Goal: Feedback & Contribution: Submit feedback/report problem

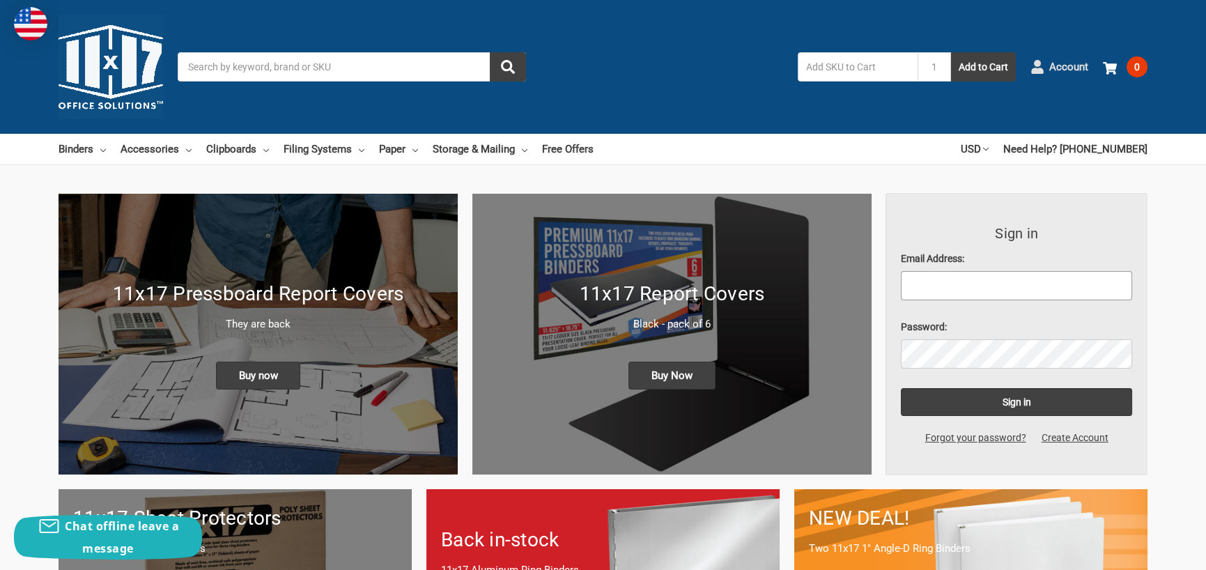
type input "[EMAIL_ADDRESS][DOMAIN_NAME]"
click at [1059, 62] on span "Account" at bounding box center [1069, 67] width 39 height 16
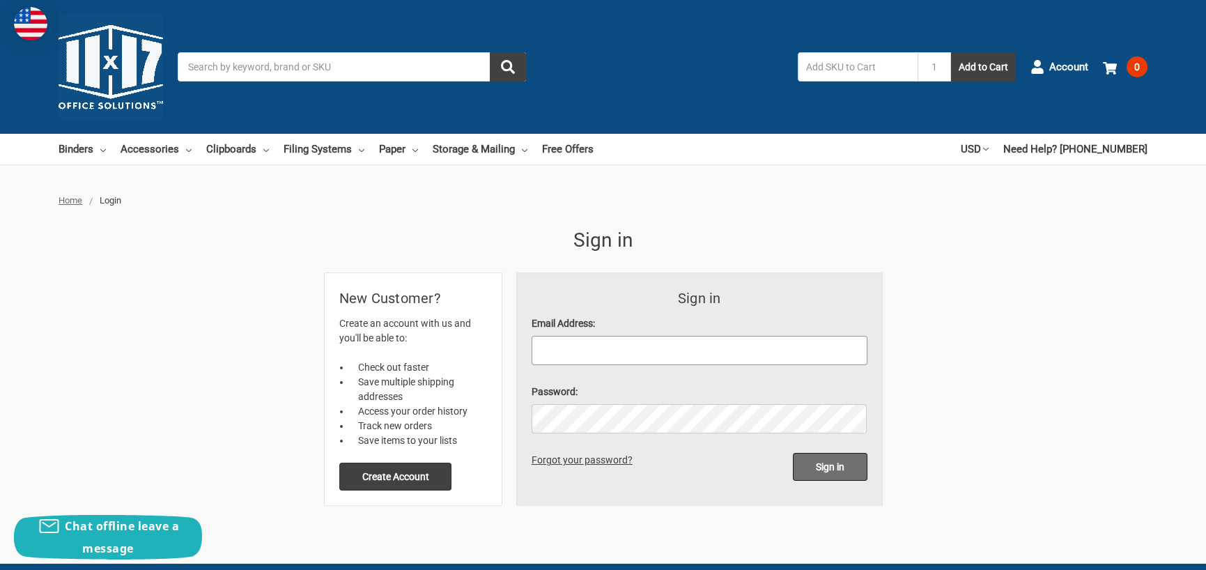
type input "[EMAIL_ADDRESS][DOMAIN_NAME]"
click at [838, 466] on input "Sign in" at bounding box center [830, 467] width 75 height 28
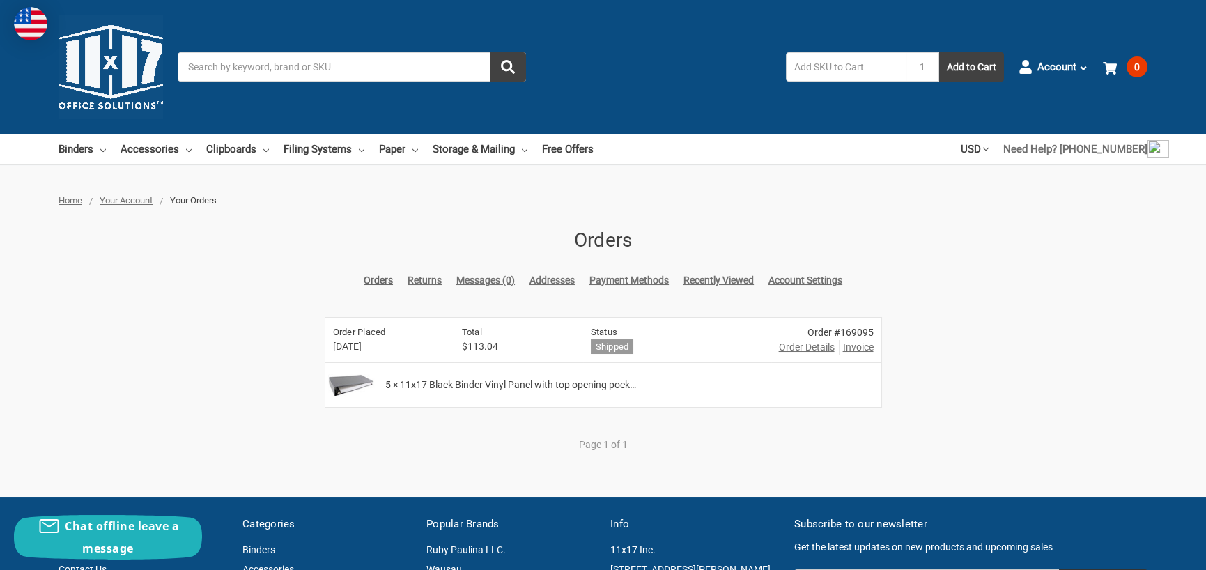
click at [1066, 145] on link "Need Help? [PHONE_NUMBER]" at bounding box center [1076, 149] width 144 height 31
click at [935, 276] on div "Home Your Account Your Orders Orders Orders Returns Messages (0) Addresses Paym…" at bounding box center [603, 331] width 1206 height 274
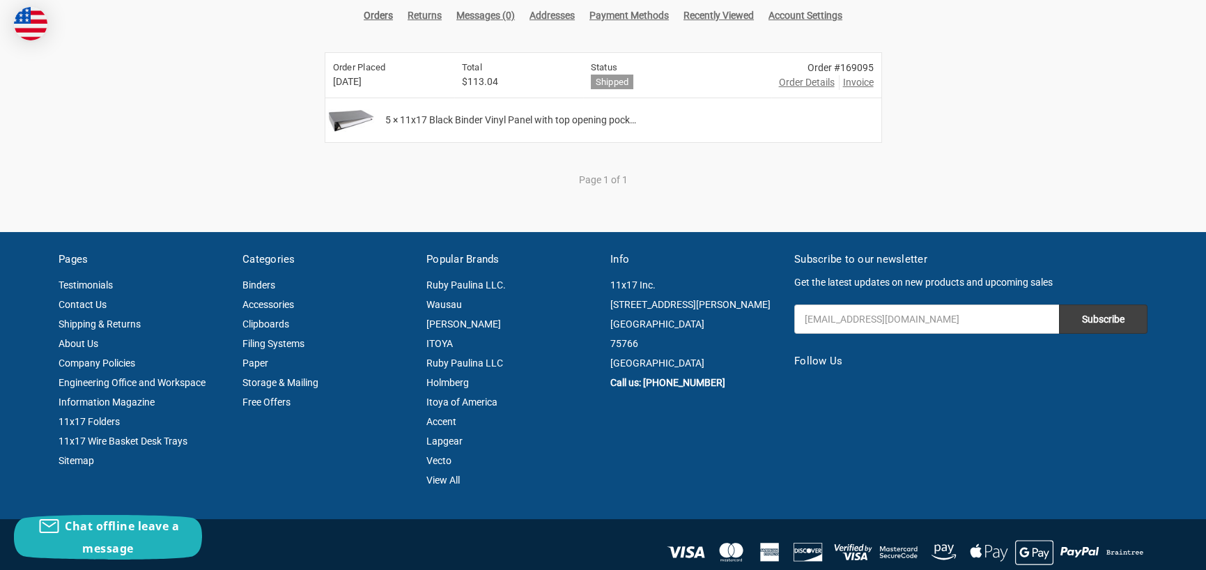
scroll to position [266, 0]
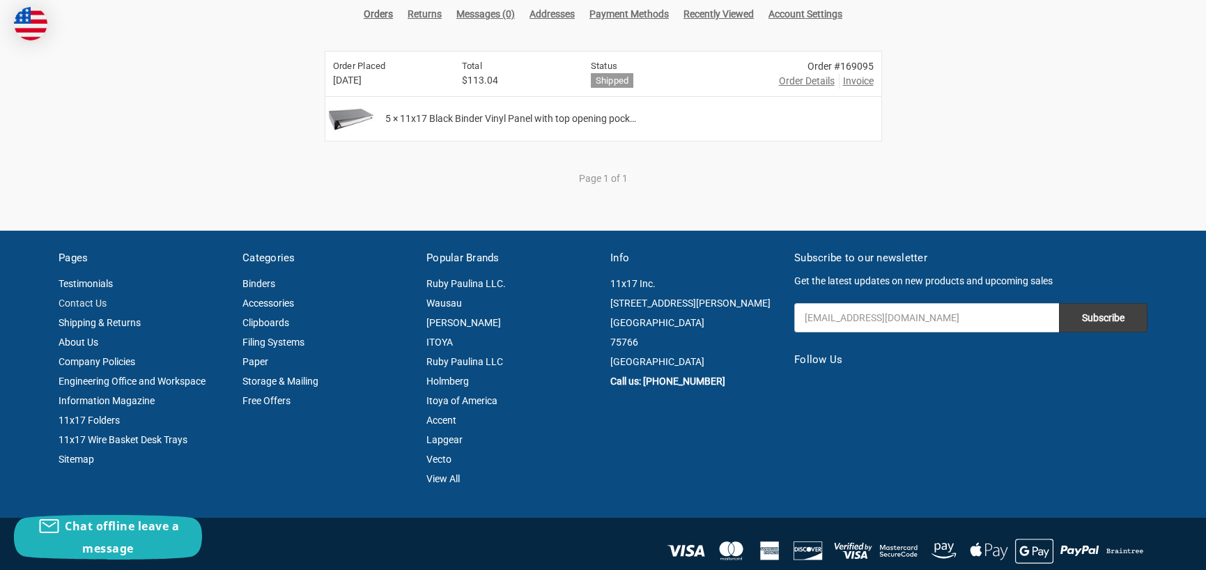
click at [87, 300] on link "Contact Us" at bounding box center [83, 303] width 48 height 11
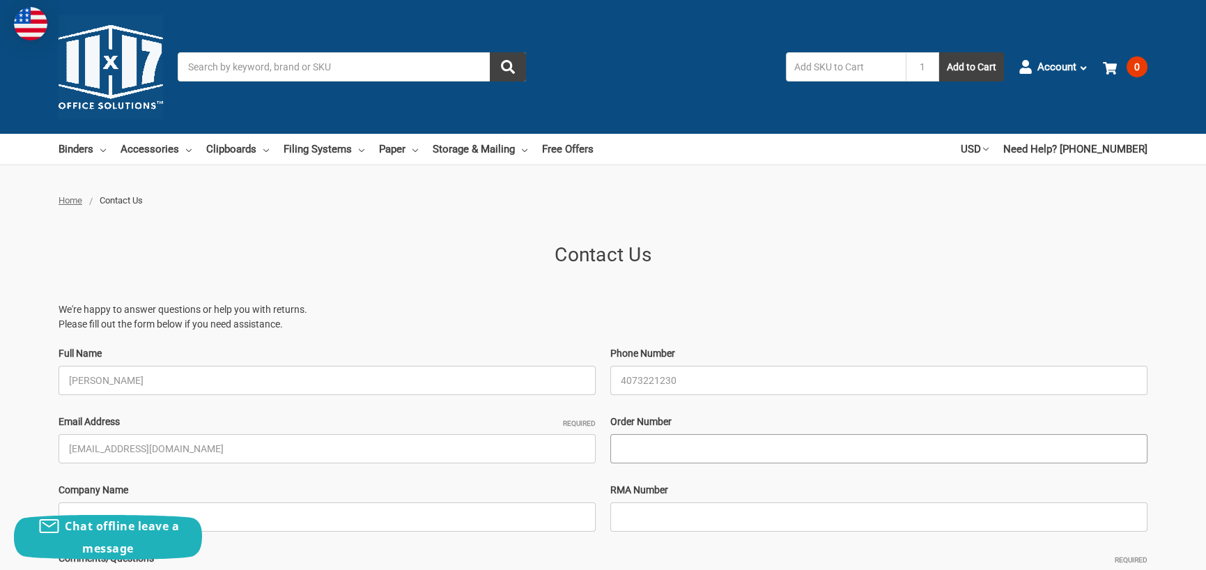
click at [656, 453] on input "Order Number" at bounding box center [878, 448] width 537 height 29
type input "169095"
click at [289, 512] on input "Company Name" at bounding box center [327, 516] width 537 height 29
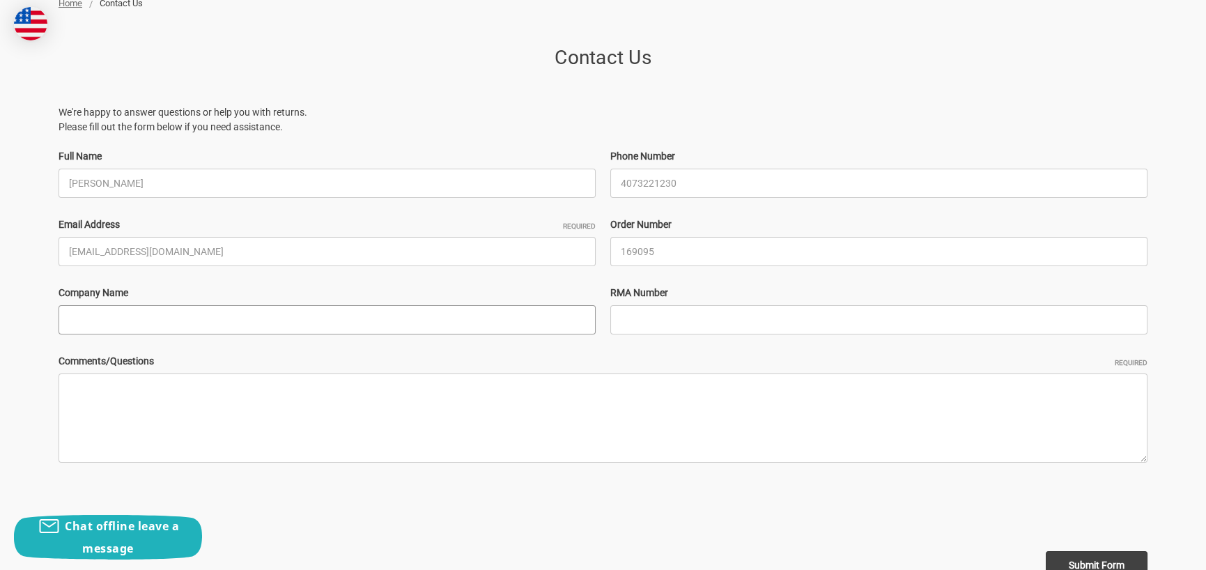
scroll to position [279, 0]
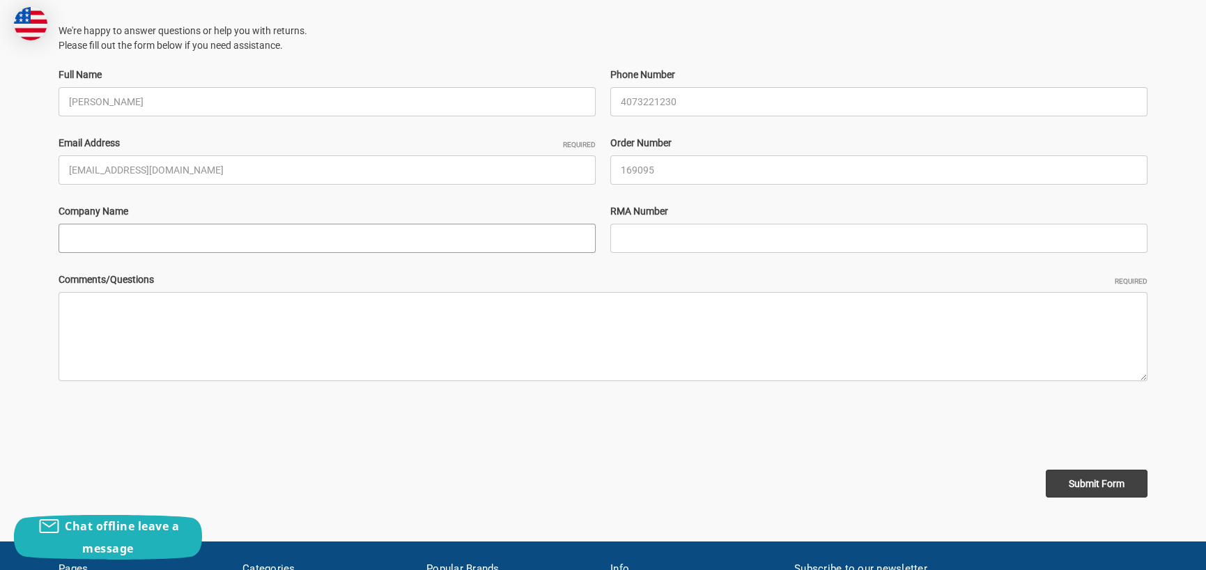
click at [91, 240] on input "Company Name" at bounding box center [327, 238] width 537 height 29
type input "Kemco Industries"
click at [77, 304] on textarea "Comments/Questions Required" at bounding box center [603, 336] width 1089 height 89
type textarea "w"
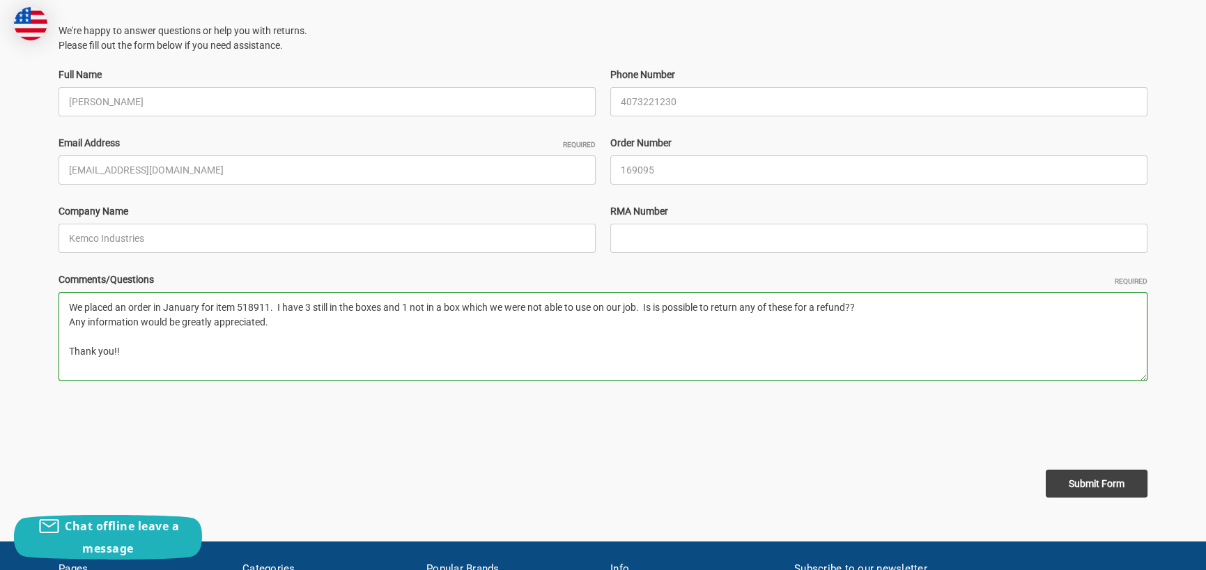
type textarea "We placed an order in January for item 518911. I have 3 still in the boxes and …"
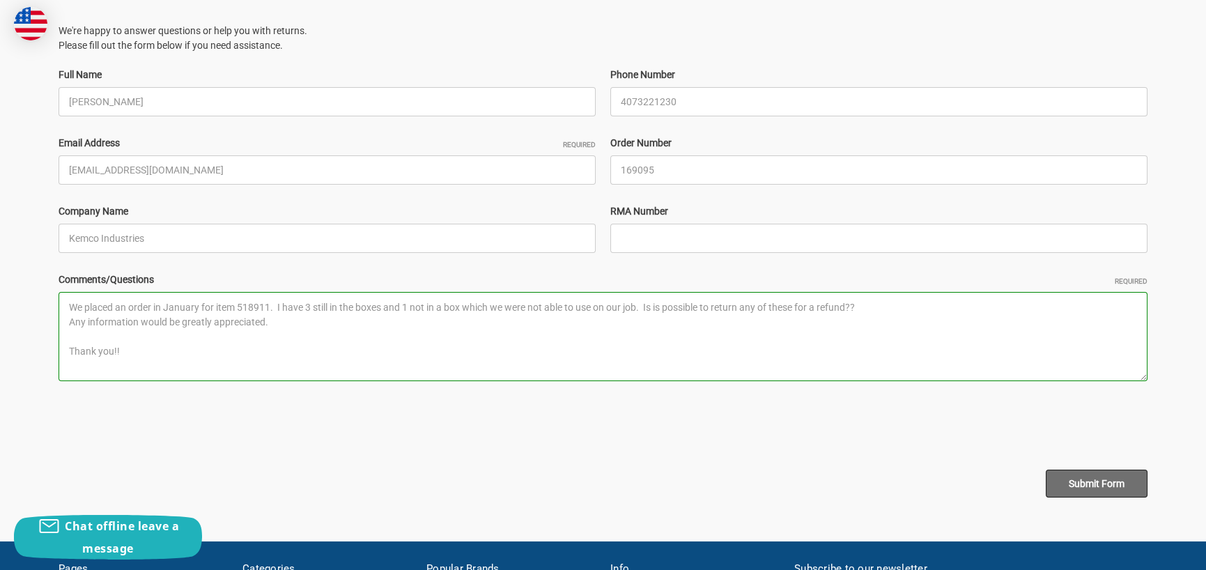
click at [1112, 482] on input "Submit Form" at bounding box center [1097, 484] width 102 height 28
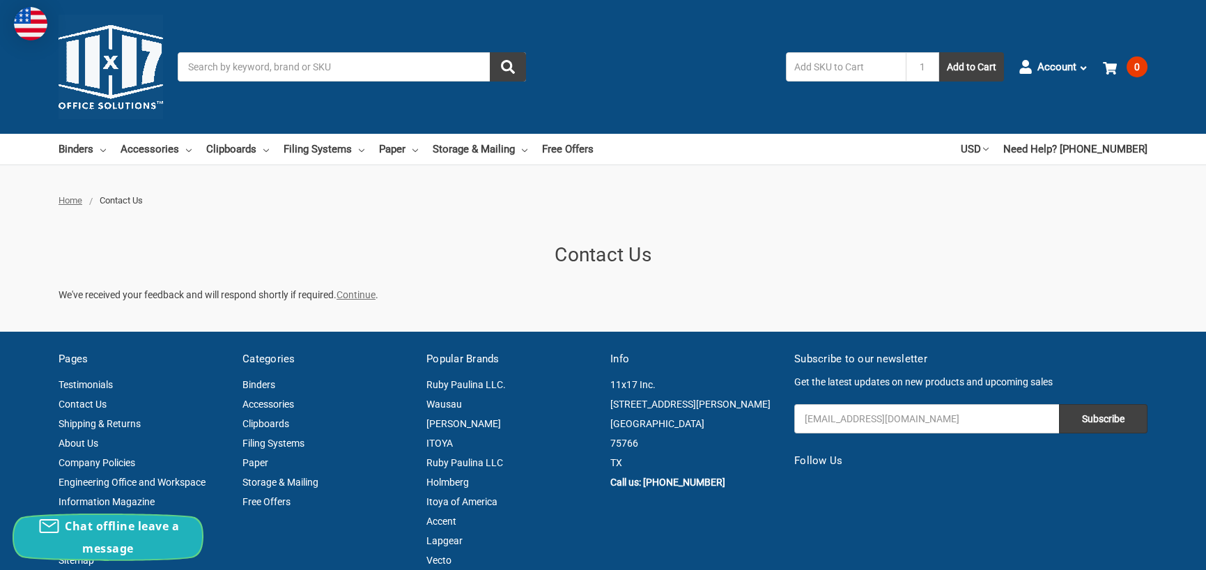
click at [139, 523] on span "Chat offline leave a message" at bounding box center [122, 538] width 114 height 38
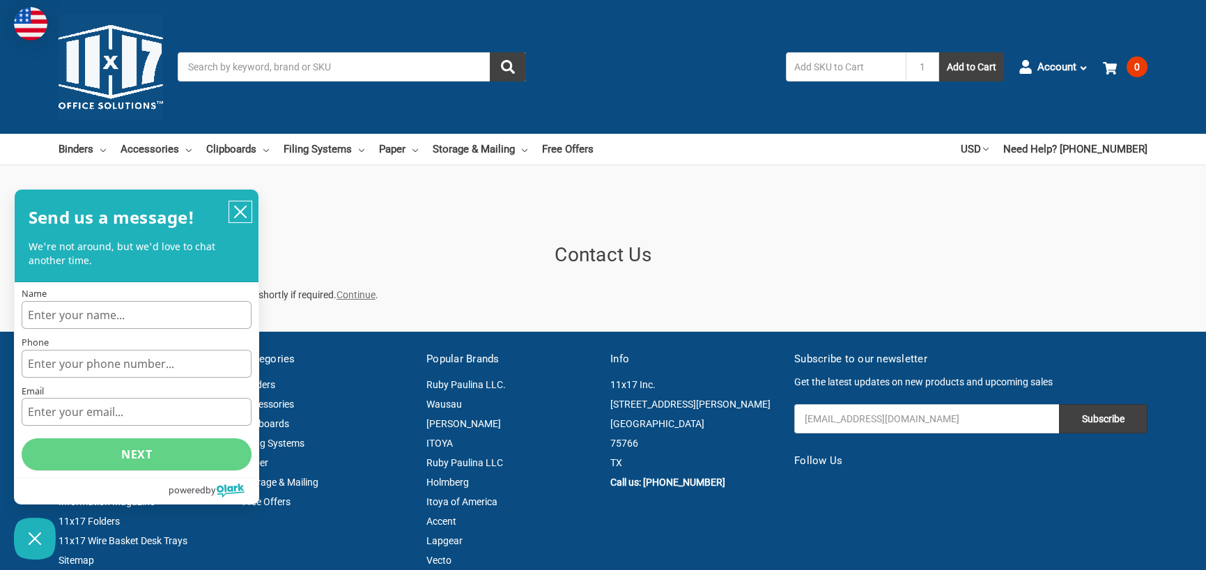
click at [237, 214] on icon "close chatbox" at bounding box center [240, 212] width 14 height 14
